Goal: Information Seeking & Learning: Understand process/instructions

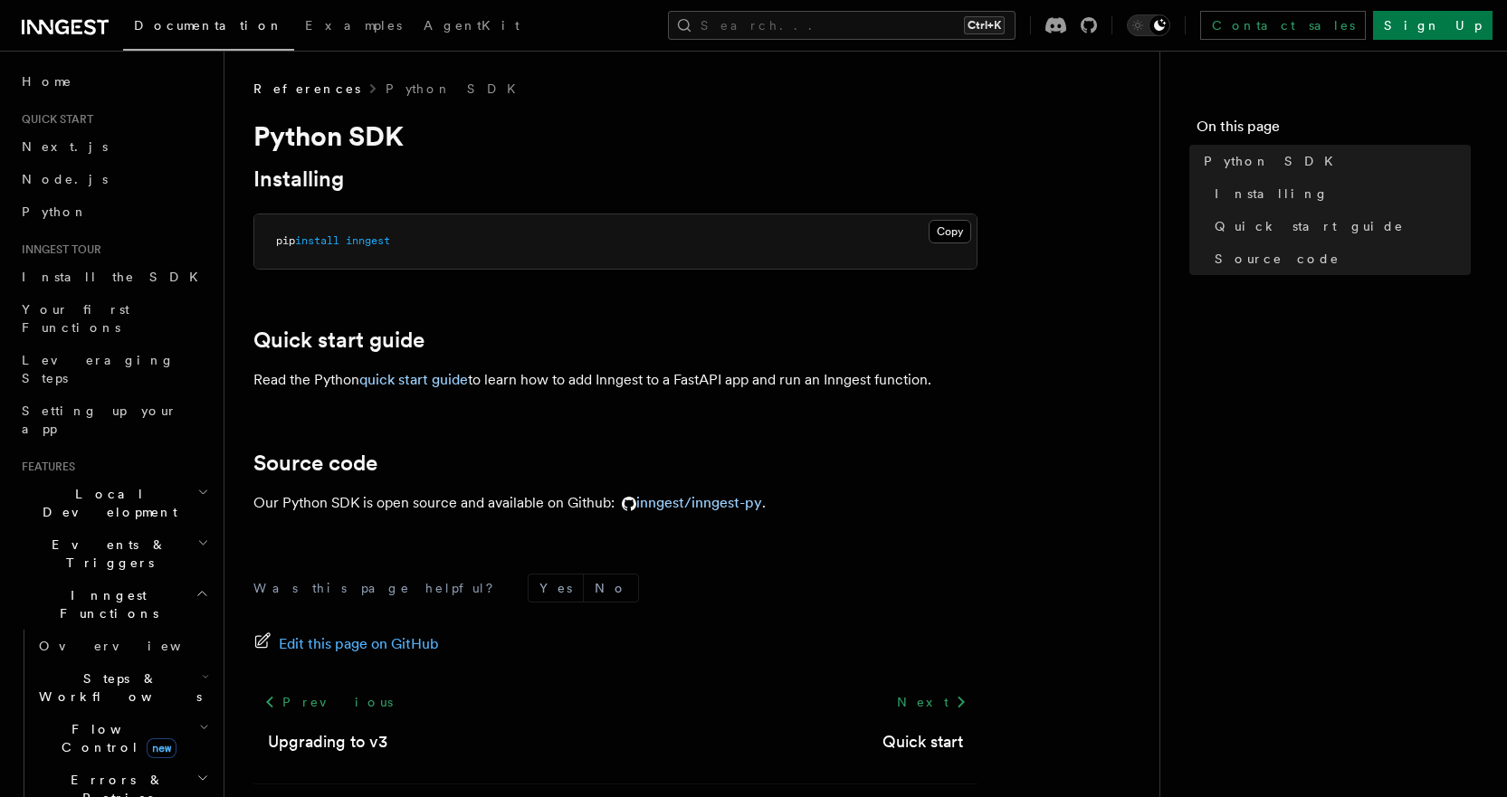
click at [380, 241] on span "inngest" at bounding box center [368, 240] width 44 height 13
copy span "inngest"
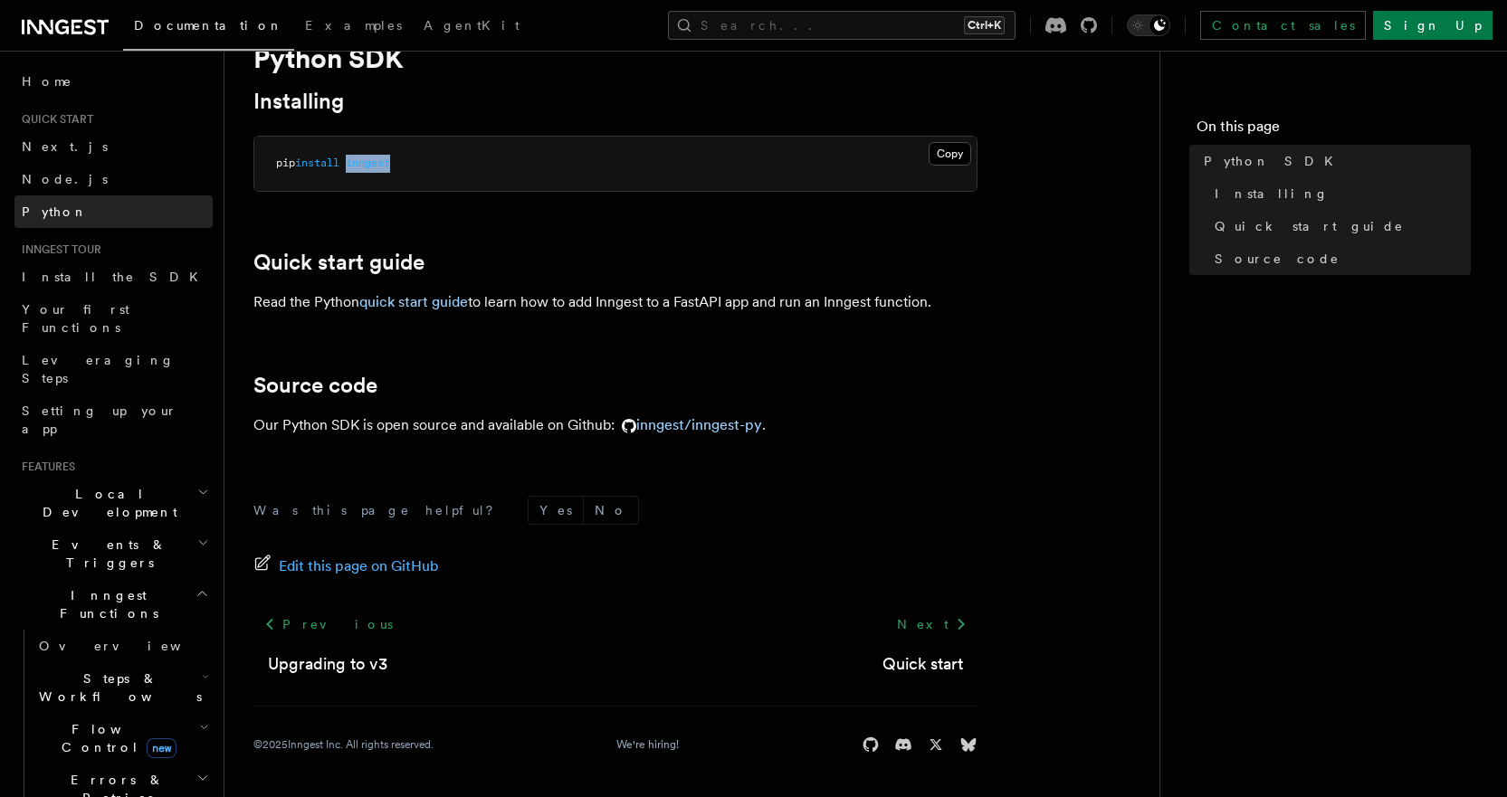
click at [66, 210] on link "Python" at bounding box center [113, 211] width 198 height 33
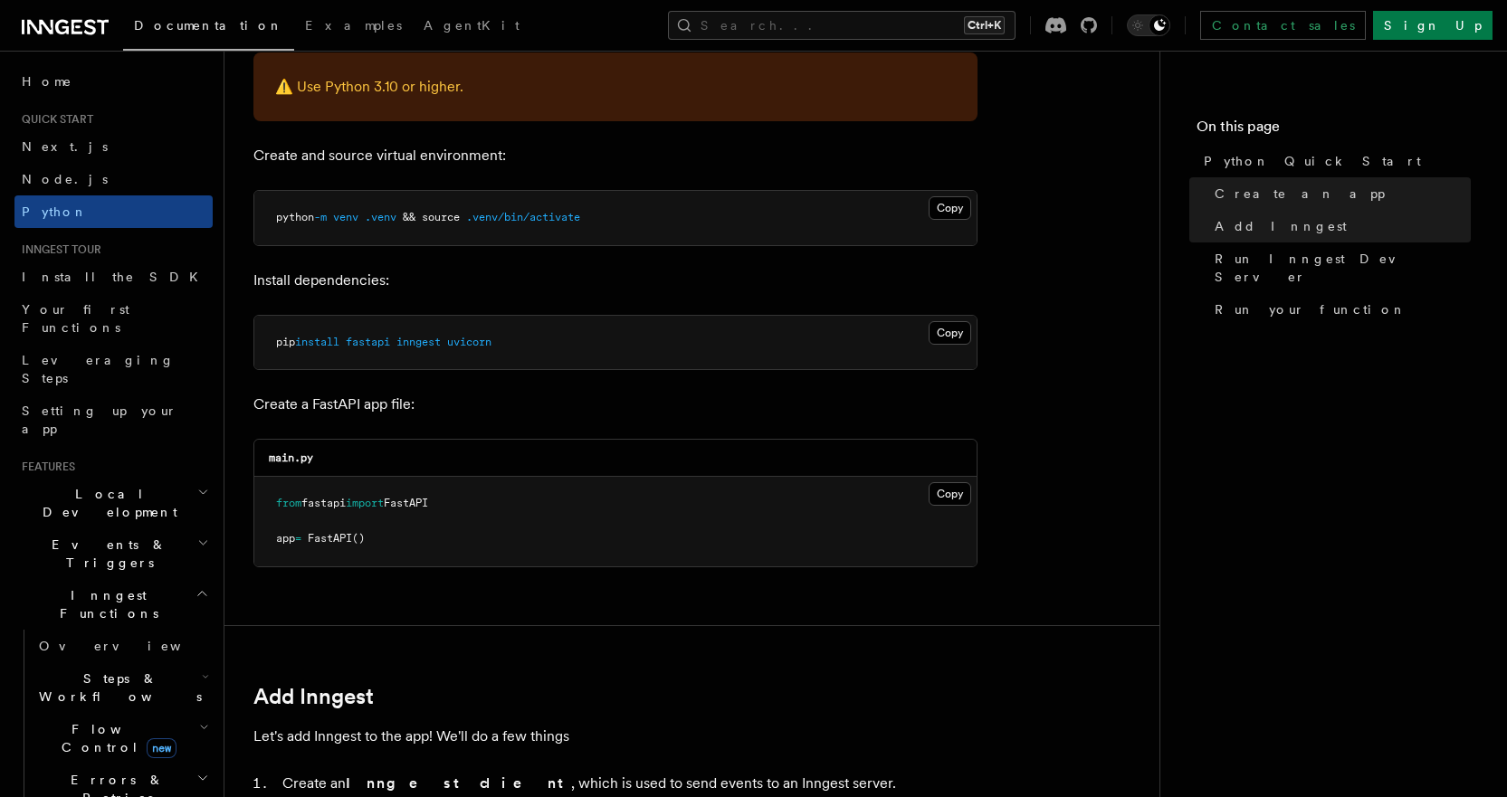
scroll to position [453, 0]
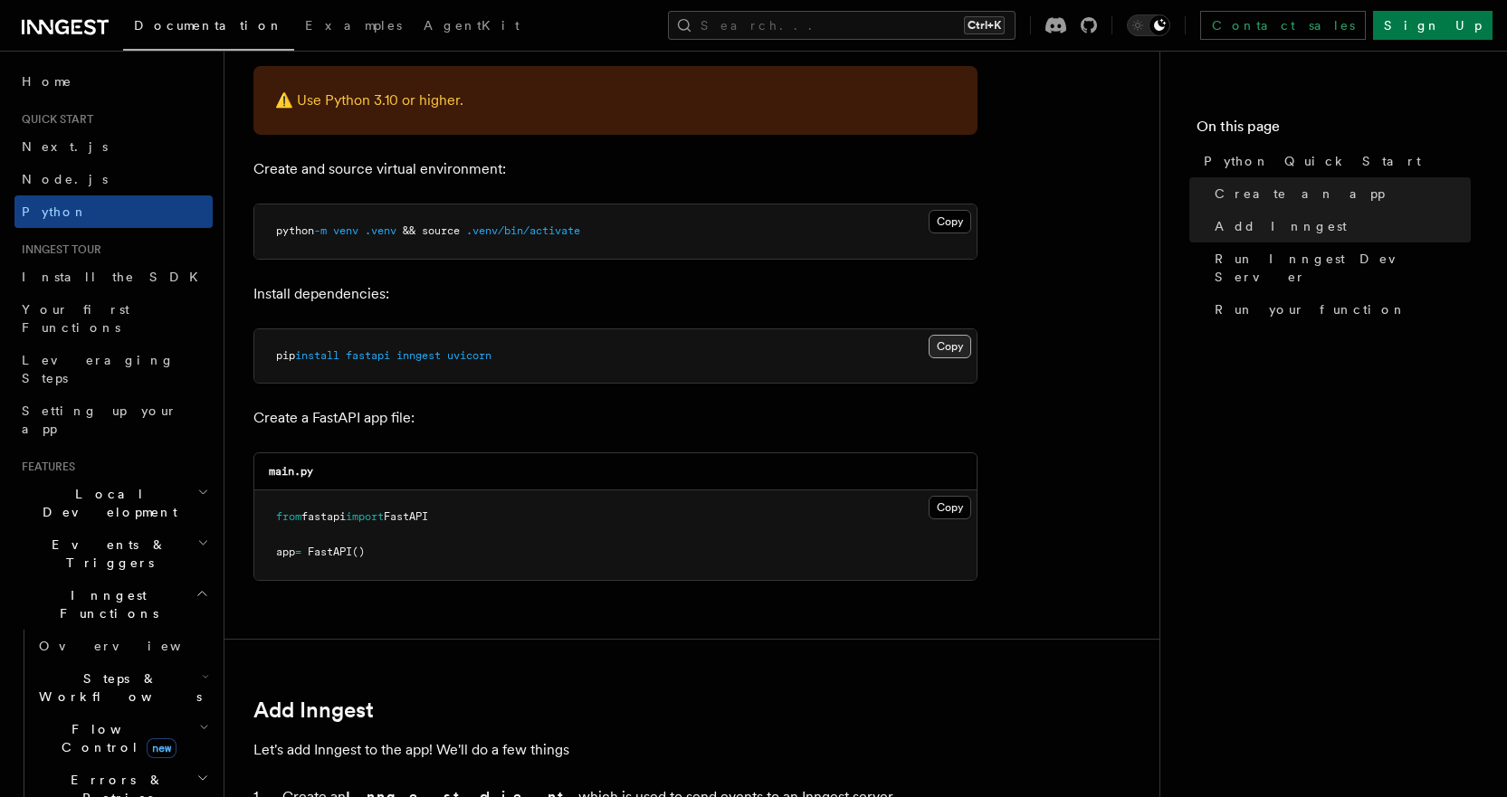
click at [960, 345] on button "Copy Copied" at bounding box center [950, 347] width 43 height 24
click at [943, 505] on button "Copy Copied" at bounding box center [950, 508] width 43 height 24
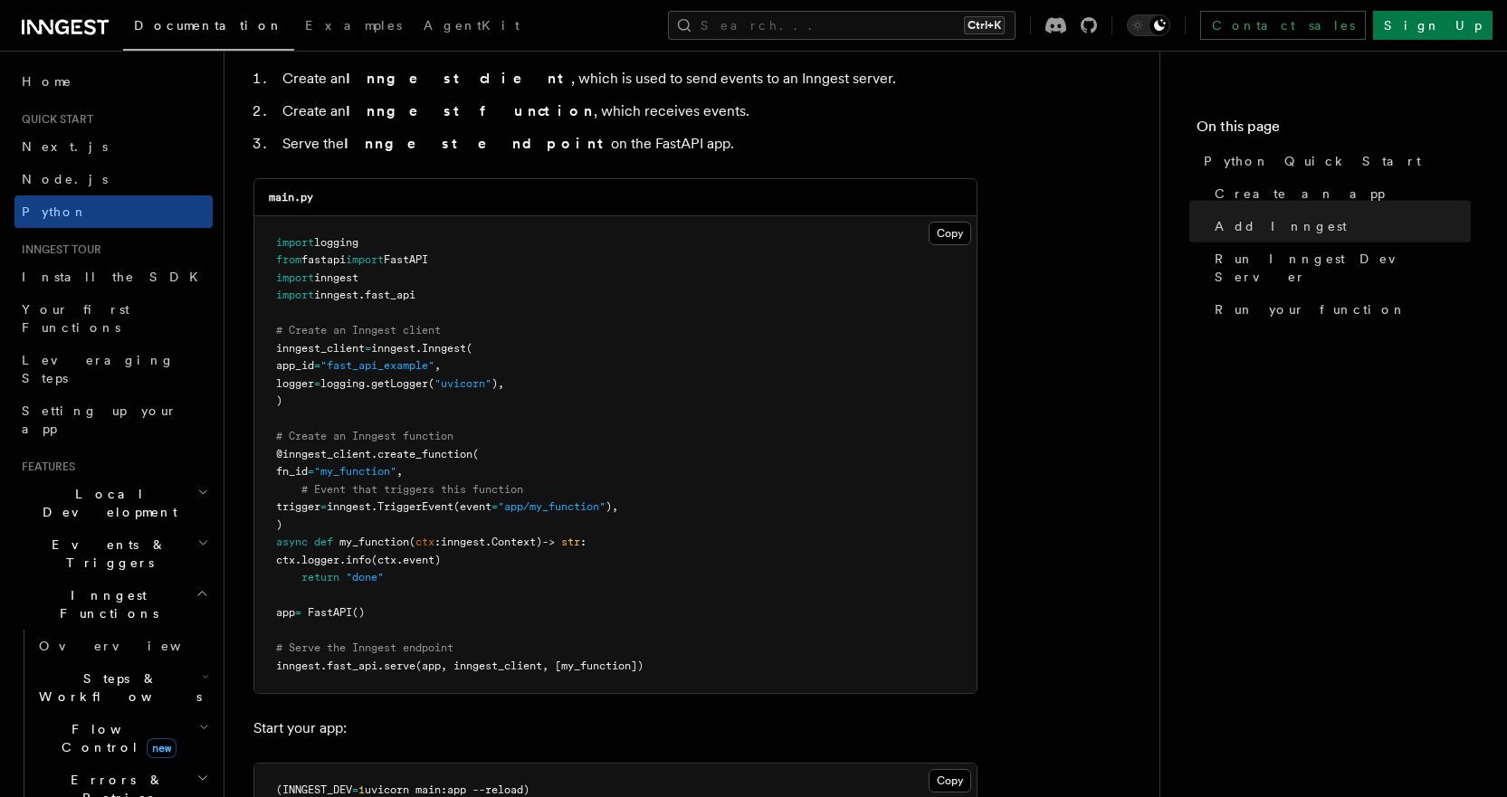
scroll to position [1177, 0]
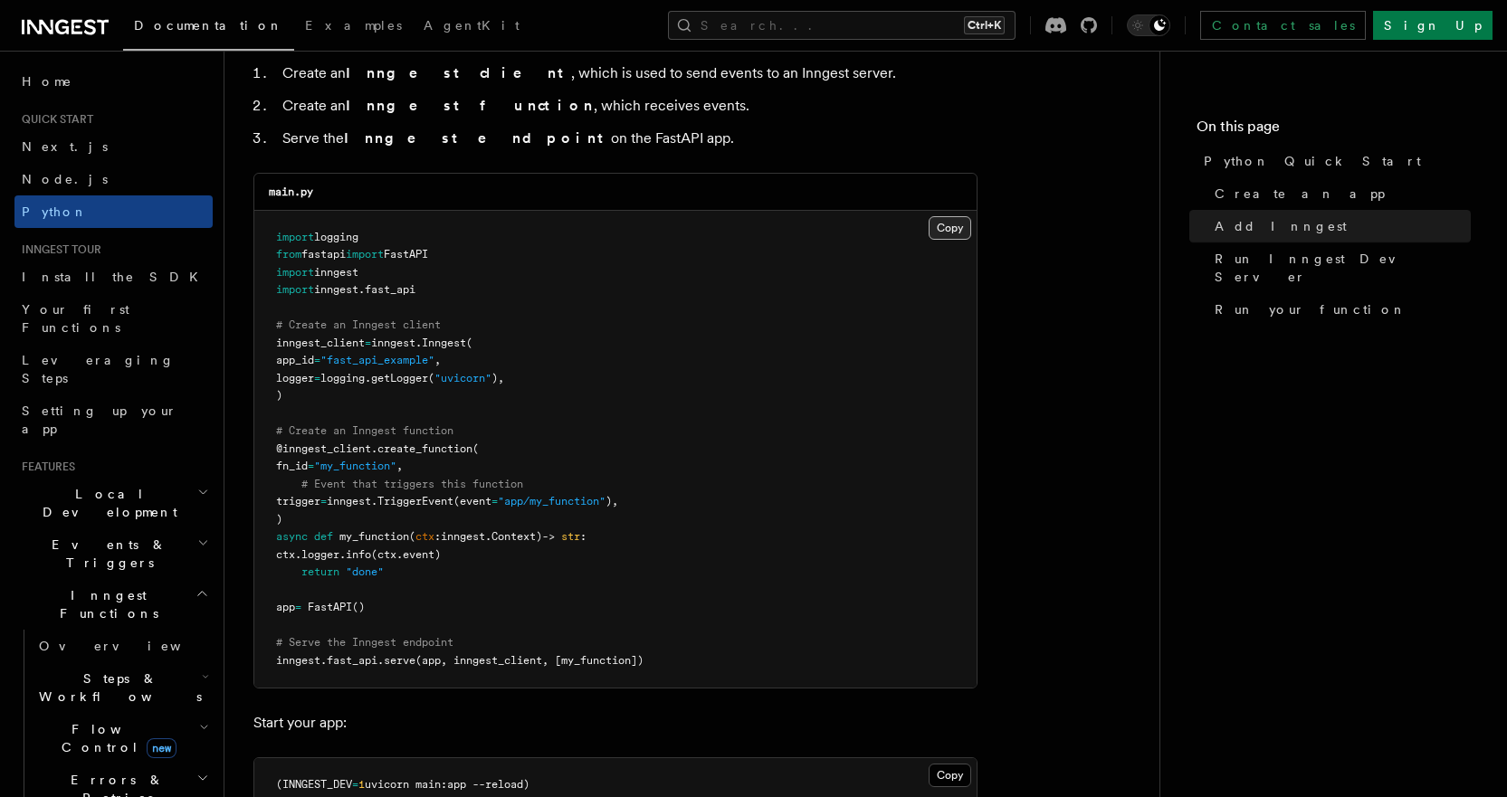
click at [950, 234] on button "Copy Copied" at bounding box center [950, 228] width 43 height 24
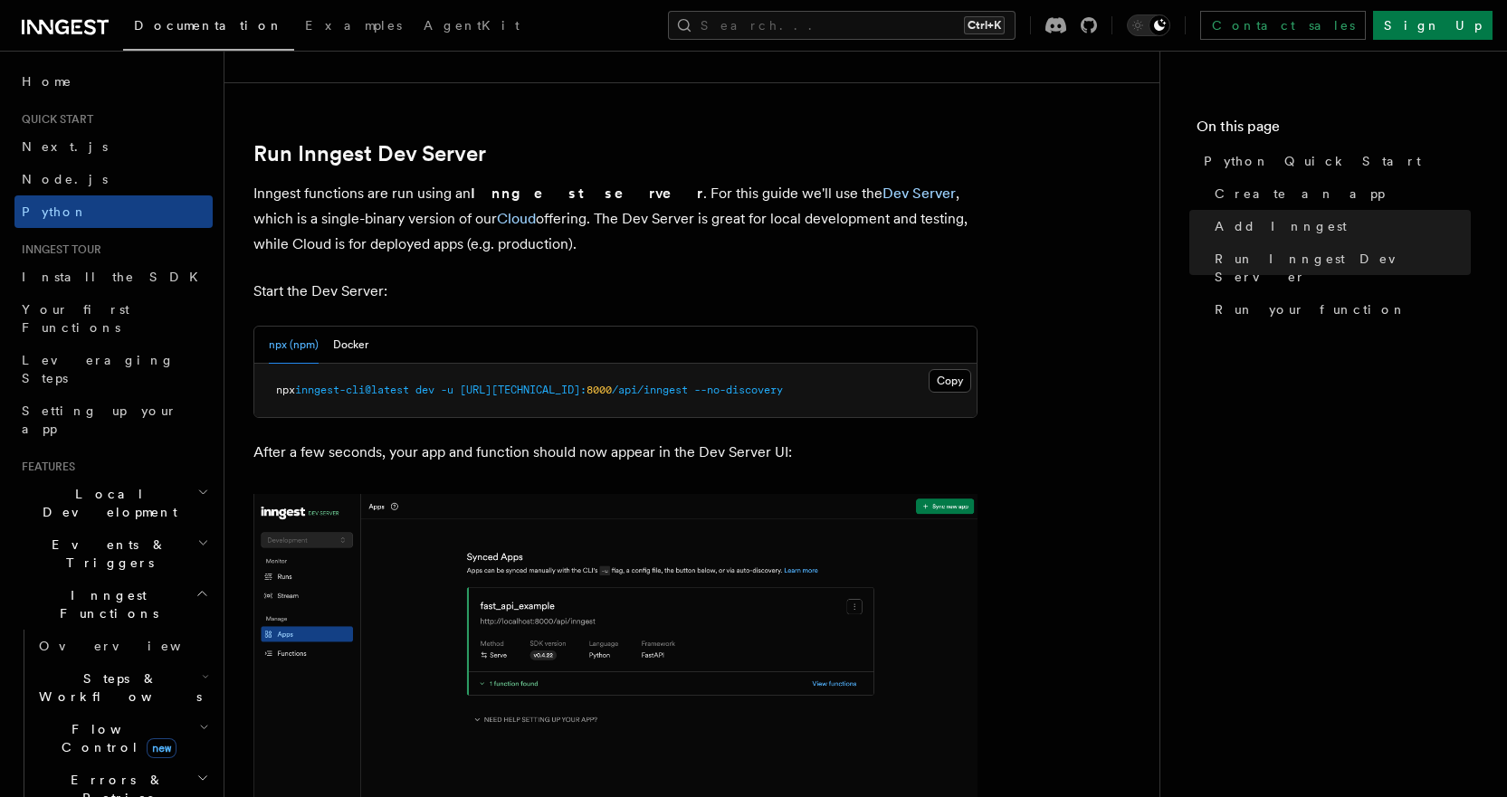
scroll to position [2172, 0]
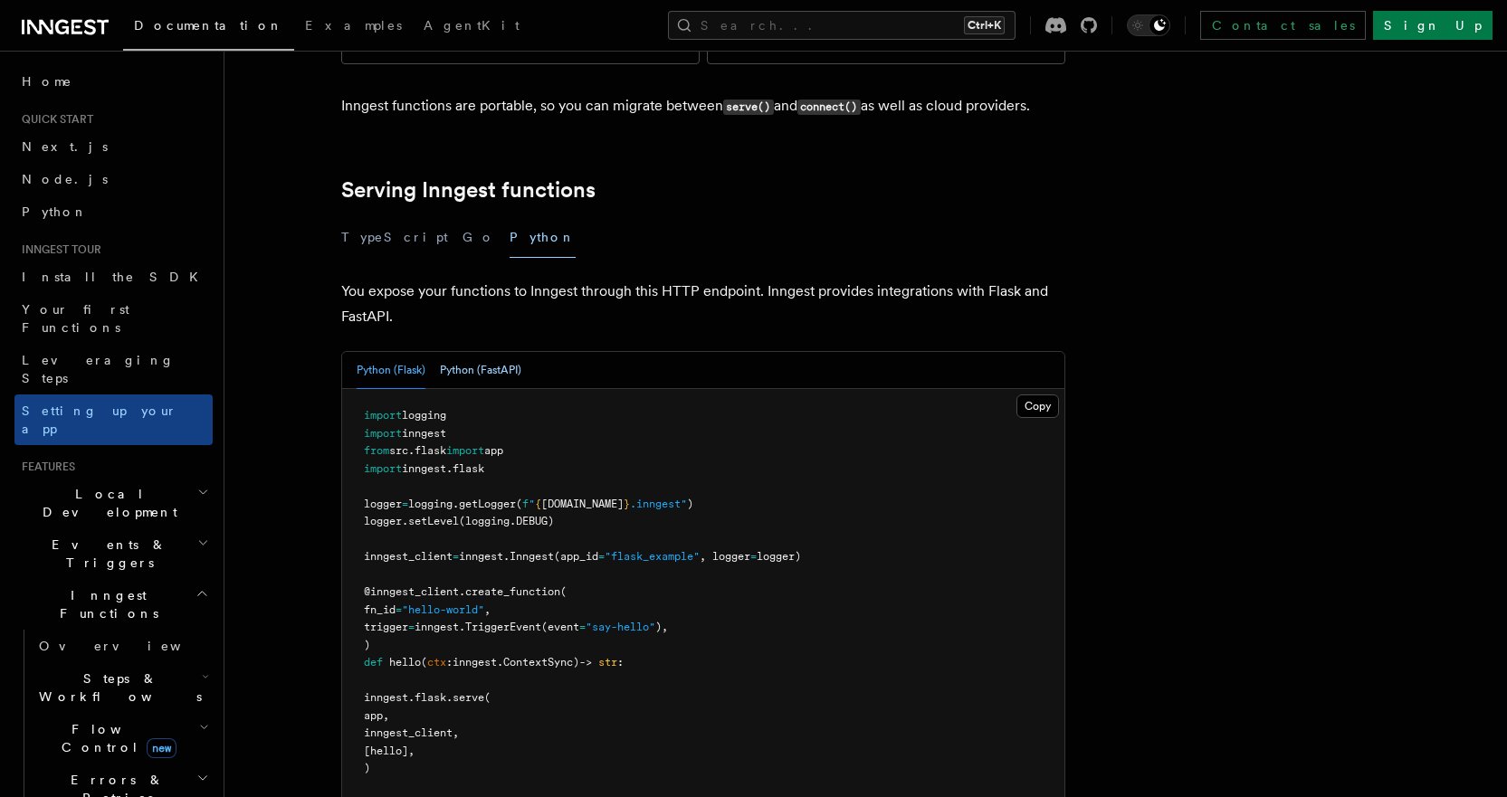
click at [510, 352] on button "Python (FastAPI)" at bounding box center [480, 370] width 81 height 37
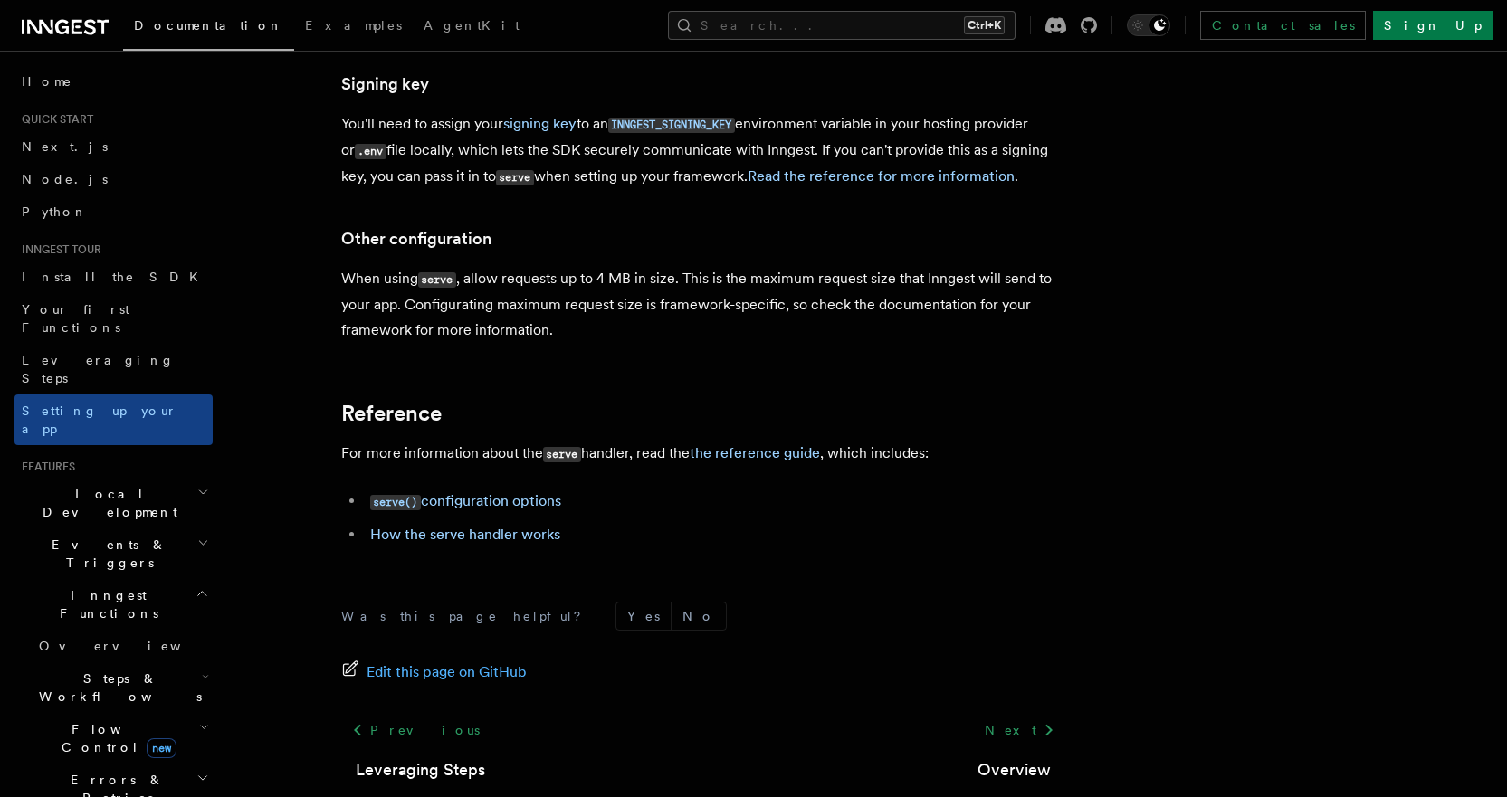
scroll to position [1377, 0]
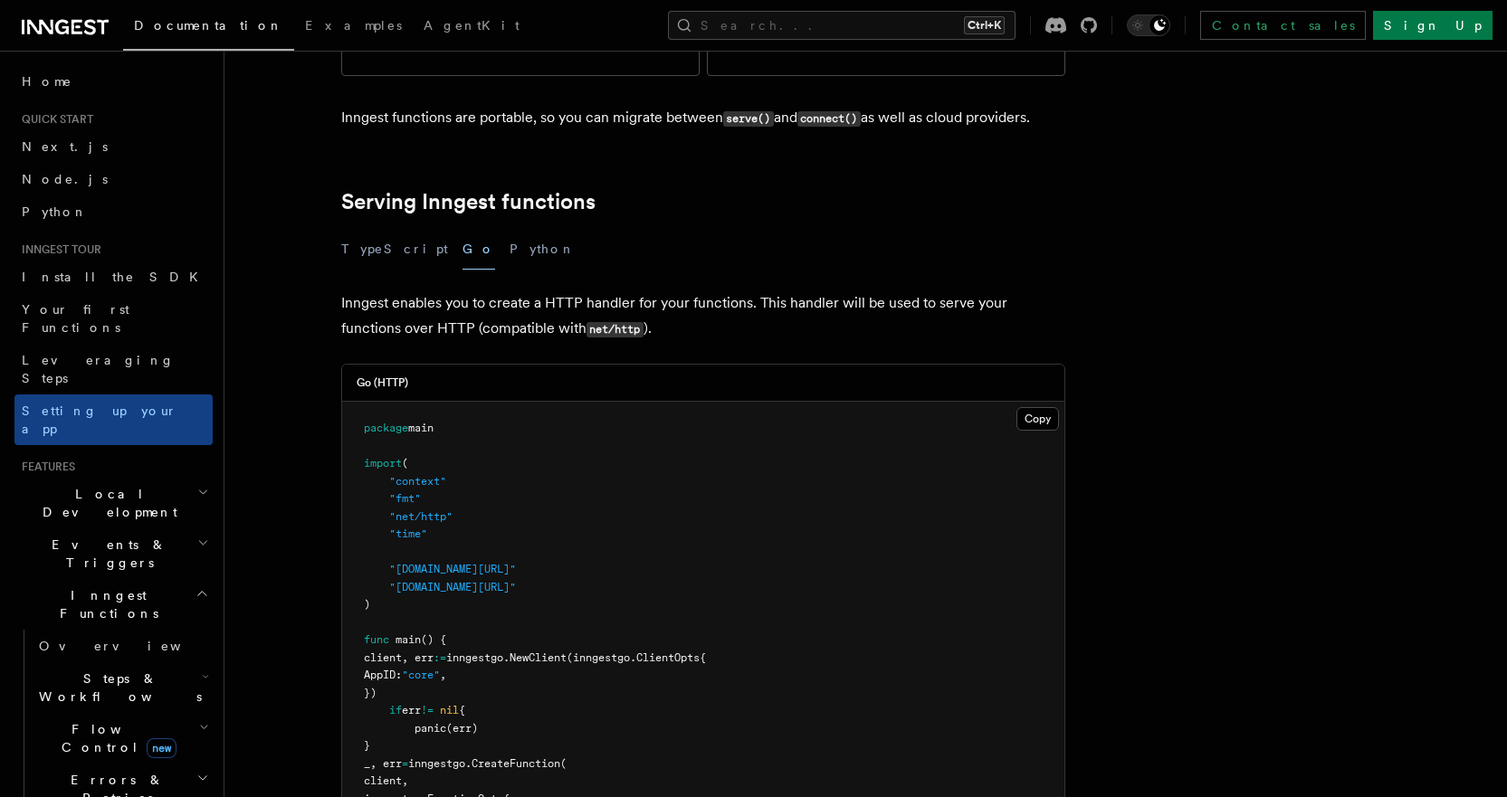
scroll to position [543, 0]
click at [510, 228] on button "Python" at bounding box center [543, 248] width 66 height 41
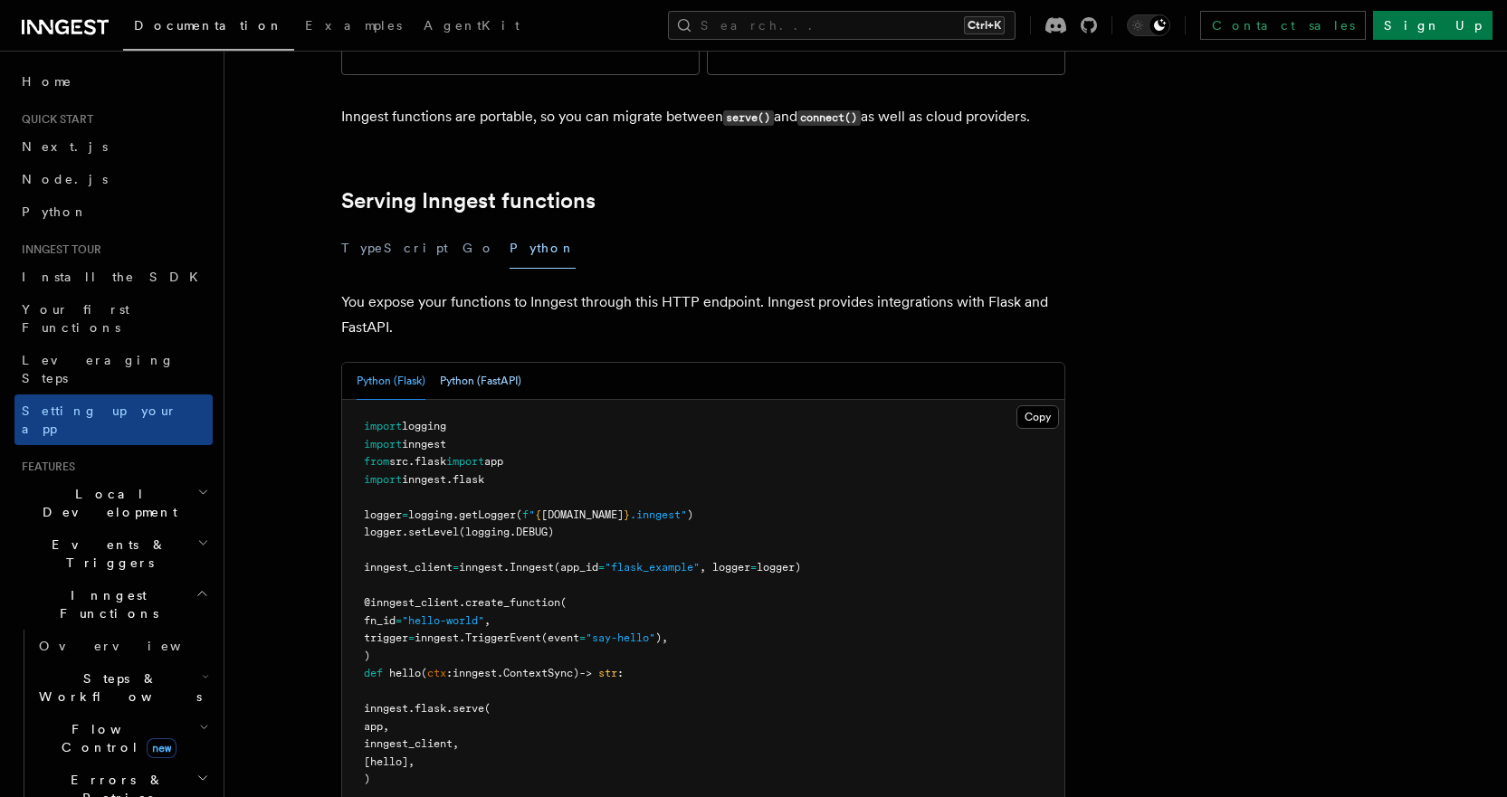
click at [499, 363] on button "Python (FastAPI)" at bounding box center [480, 381] width 81 height 37
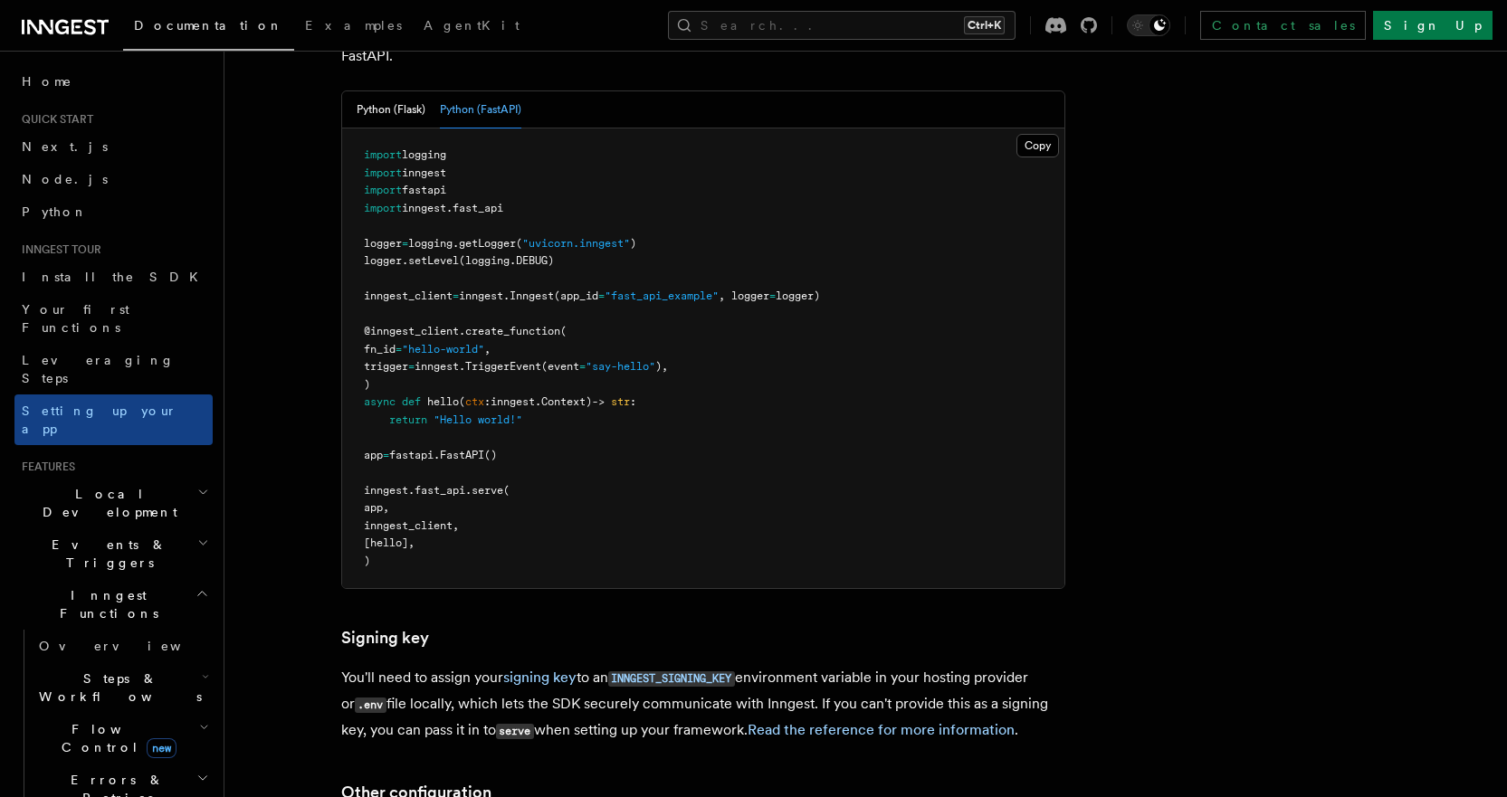
scroll to position [634, 0]
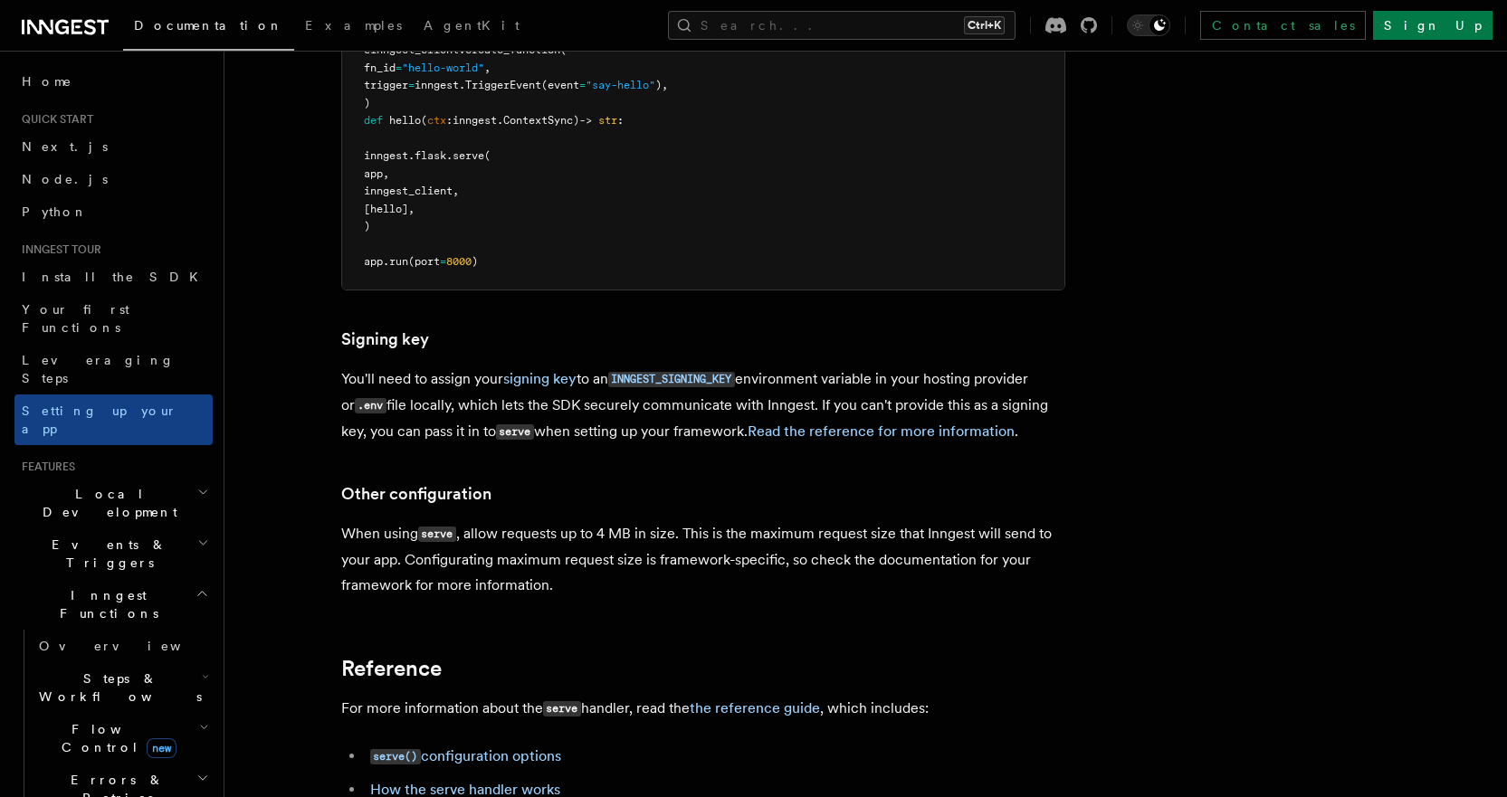
scroll to position [1359, 0]
